Goal: Check status

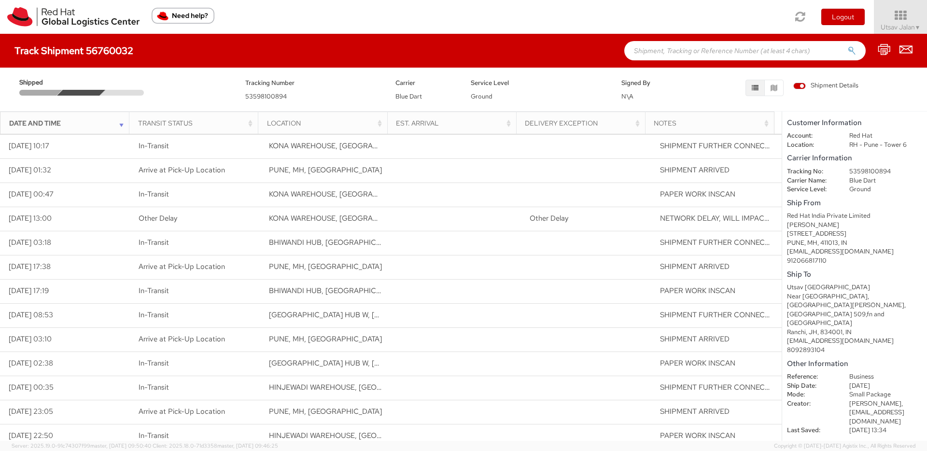
scroll to position [81, 0]
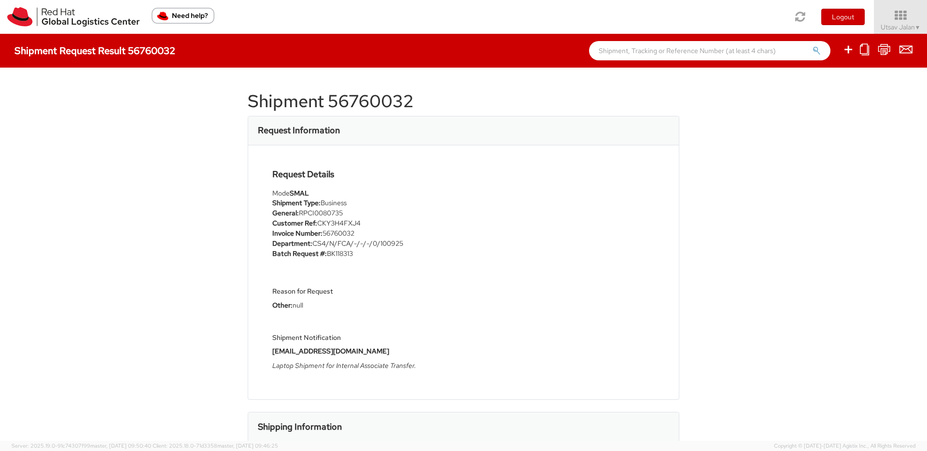
click at [68, 56] on h4 "Shipment Request Result 56760032" at bounding box center [94, 50] width 161 height 11
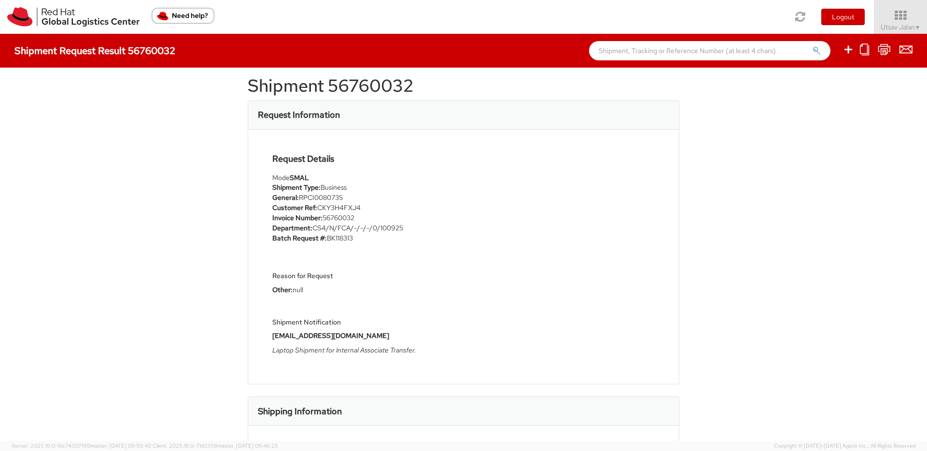
scroll to position [509, 0]
